Goal: Complete application form

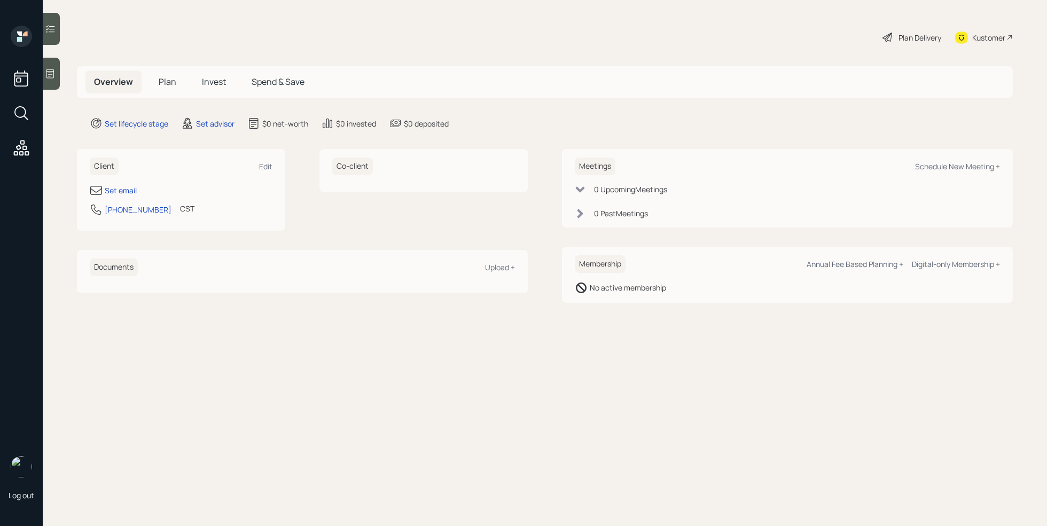
click at [56, 79] on div at bounding box center [51, 74] width 17 height 32
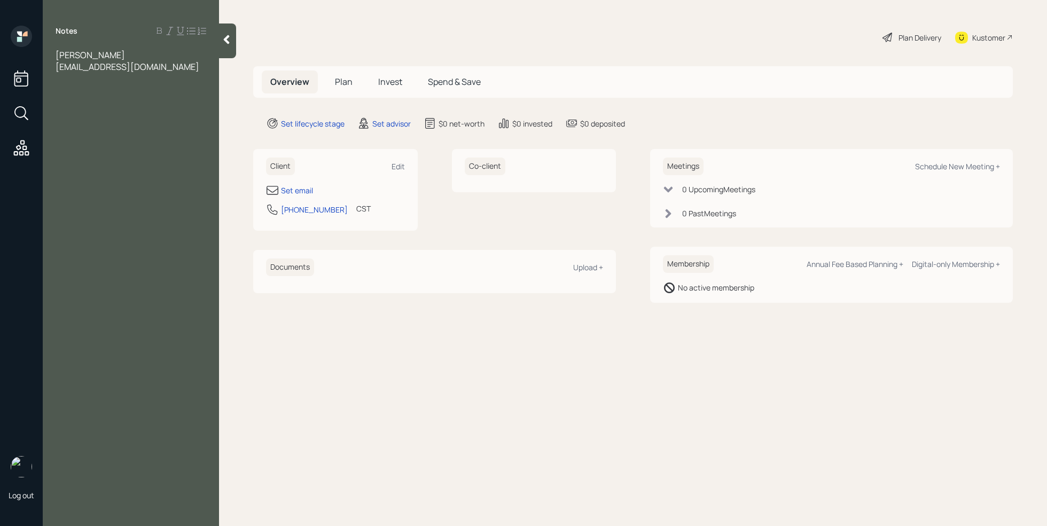
click at [84, 71] on span "[EMAIL_ADDRESS][DOMAIN_NAME]" at bounding box center [128, 67] width 144 height 12
click at [165, 68] on div "[EMAIL_ADDRESS][DOMAIN_NAME]" at bounding box center [131, 67] width 151 height 12
click at [75, 104] on div at bounding box center [131, 102] width 151 height 12
click at [97, 122] on div "401k-" at bounding box center [131, 126] width 151 height 12
click at [113, 137] on div "pension" at bounding box center [131, 137] width 151 height 12
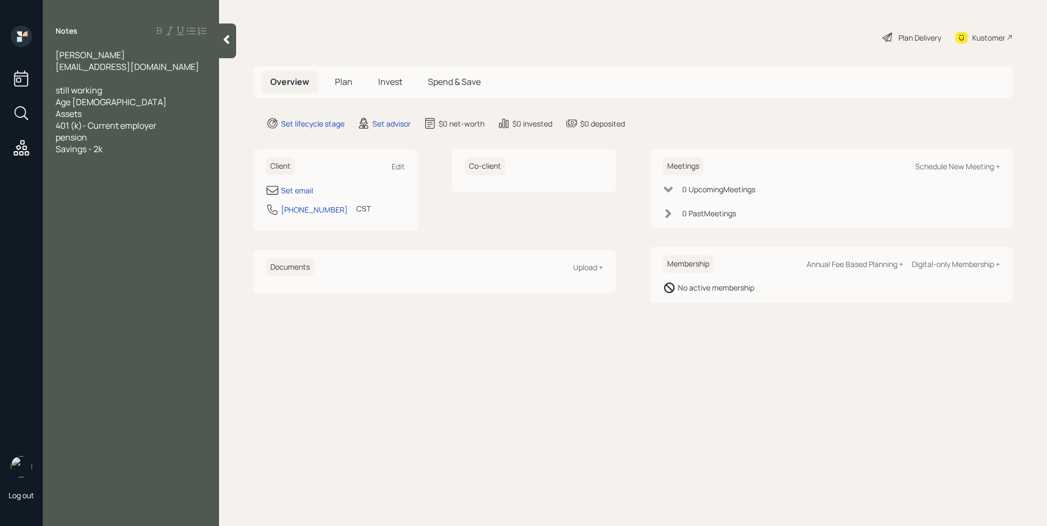
click at [167, 126] on div "401 (k)- Current employer" at bounding box center [131, 126] width 151 height 12
click at [114, 86] on div "still working" at bounding box center [131, 90] width 151 height 12
click at [98, 107] on div "Age [DEMOGRAPHIC_DATA]" at bounding box center [131, 102] width 151 height 12
click at [165, 116] on span "hoping to retire when her boos retires" at bounding box center [129, 114] width 146 height 12
